Goal: Register for event/course

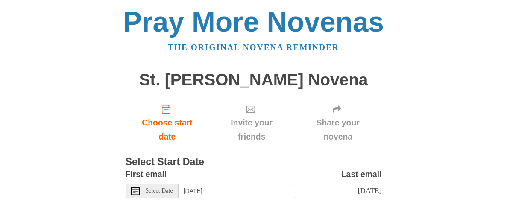
scroll to position [42, 0]
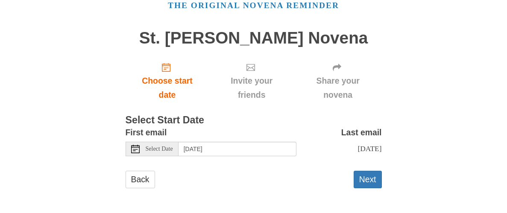
click at [141, 148] on div "Select Date" at bounding box center [152, 149] width 53 height 15
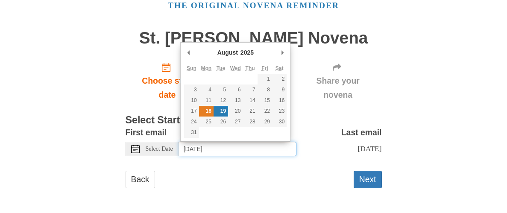
type input "Monday, August 18th"
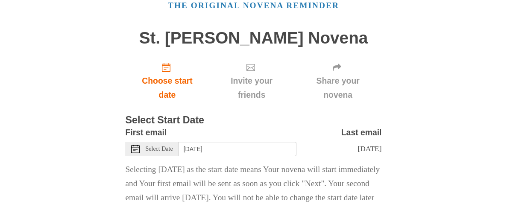
scroll to position [98, 0]
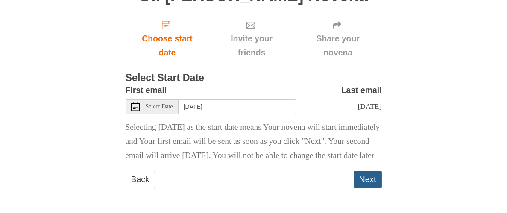
click at [371, 179] on button "Next" at bounding box center [368, 180] width 28 height 18
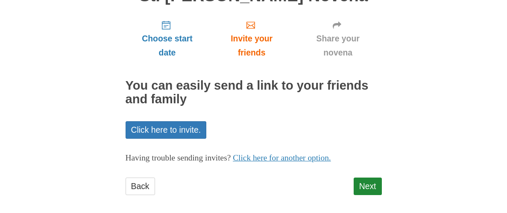
scroll to position [91, 0]
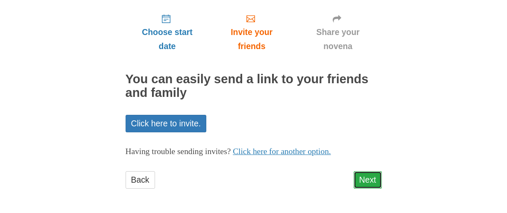
click at [365, 174] on link "Next" at bounding box center [368, 180] width 28 height 18
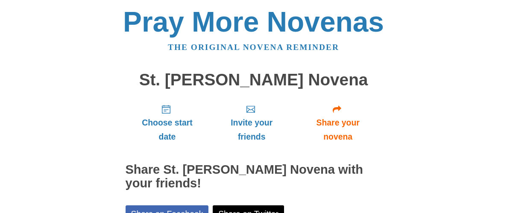
scroll to position [130, 0]
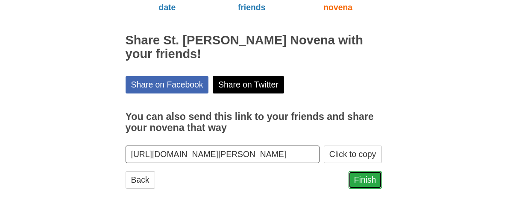
click at [356, 182] on link "Finish" at bounding box center [365, 180] width 33 height 18
